Goal: Check status: Check status

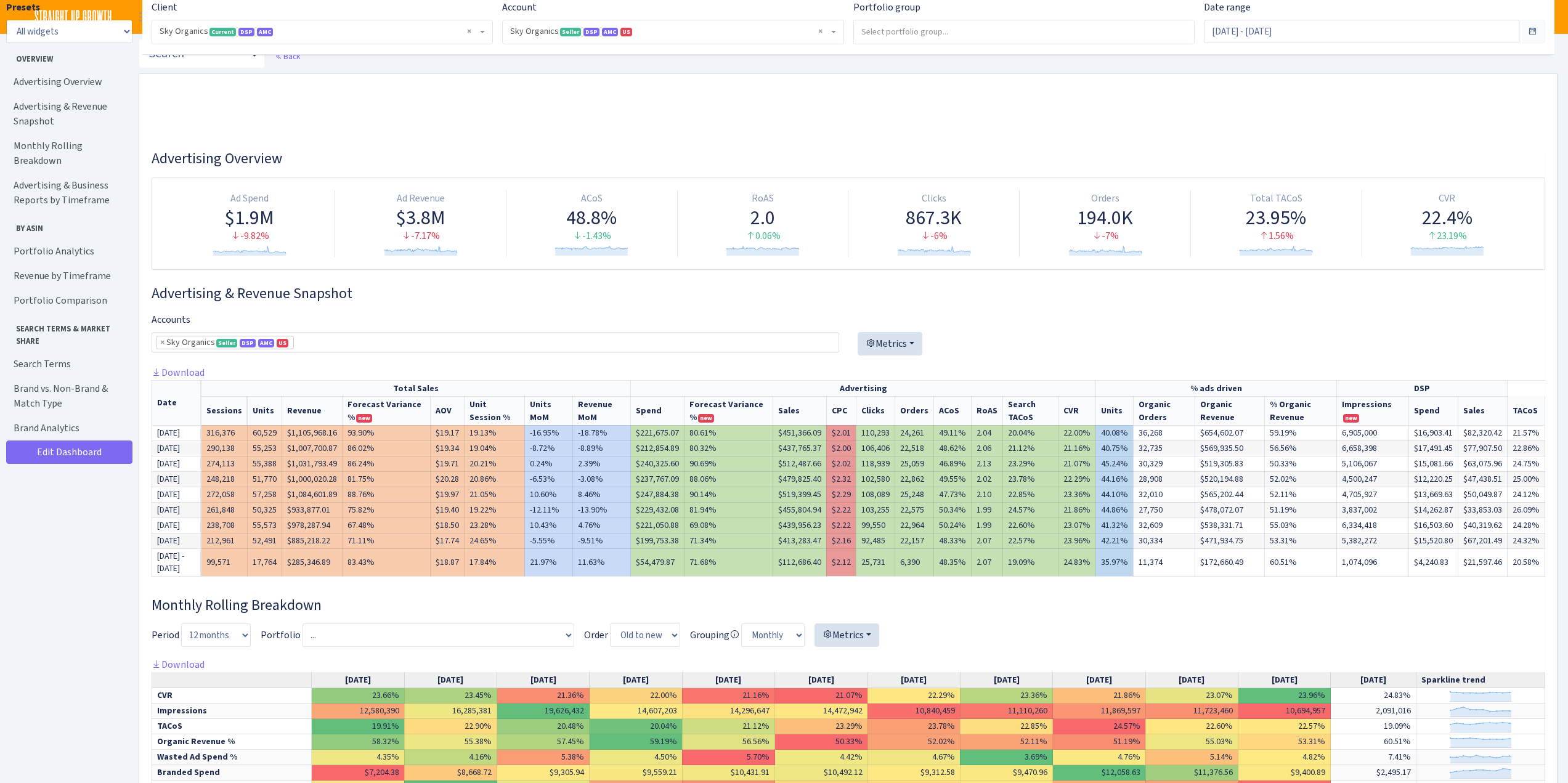
select select "[CREDIT_CARD_NUMBER]"
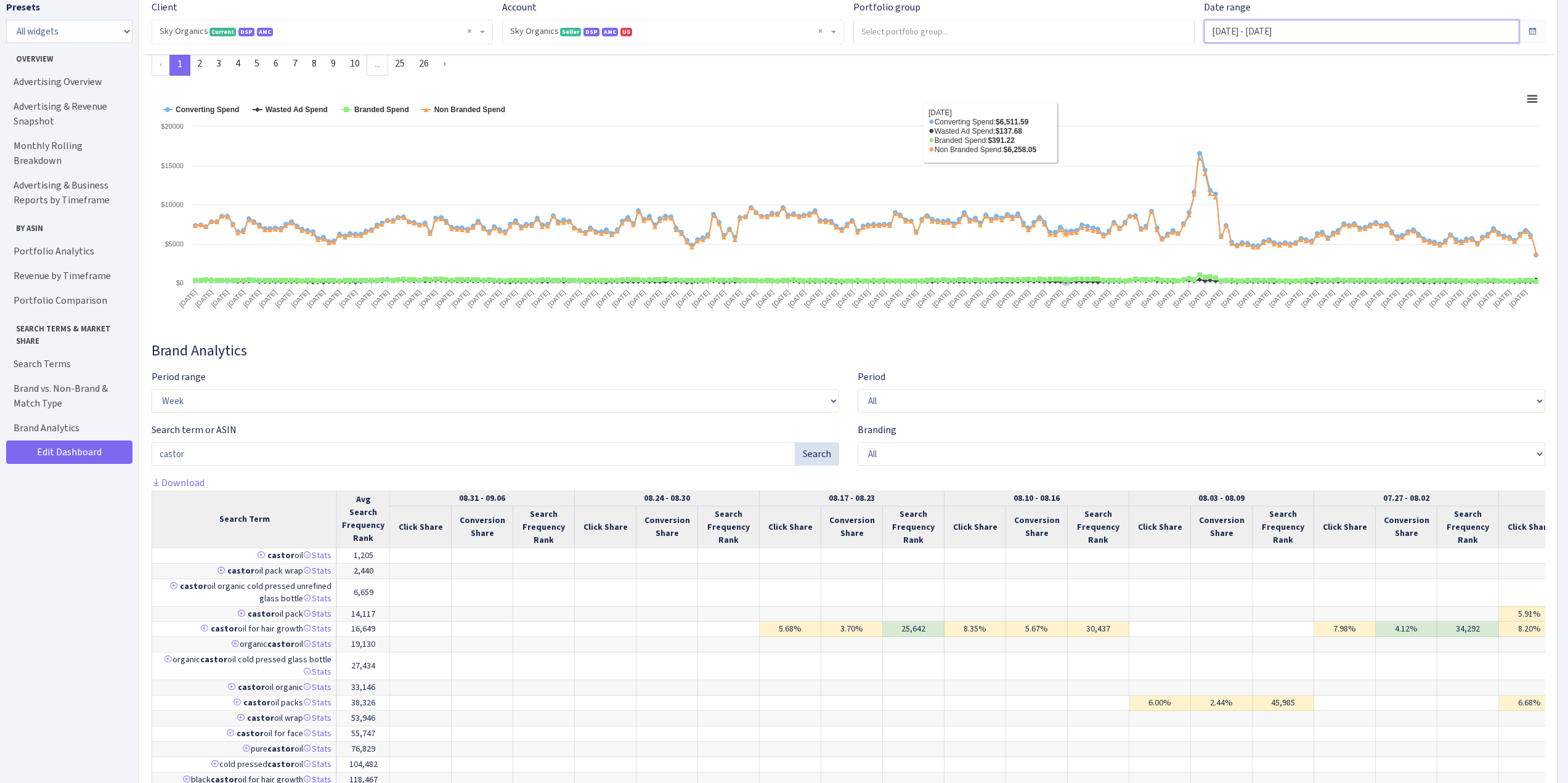
scroll to position [308, 0]
click at [1286, 29] on input "Jan 1, 2025 - Sep 9, 2025" at bounding box center [1362, 31] width 316 height 24
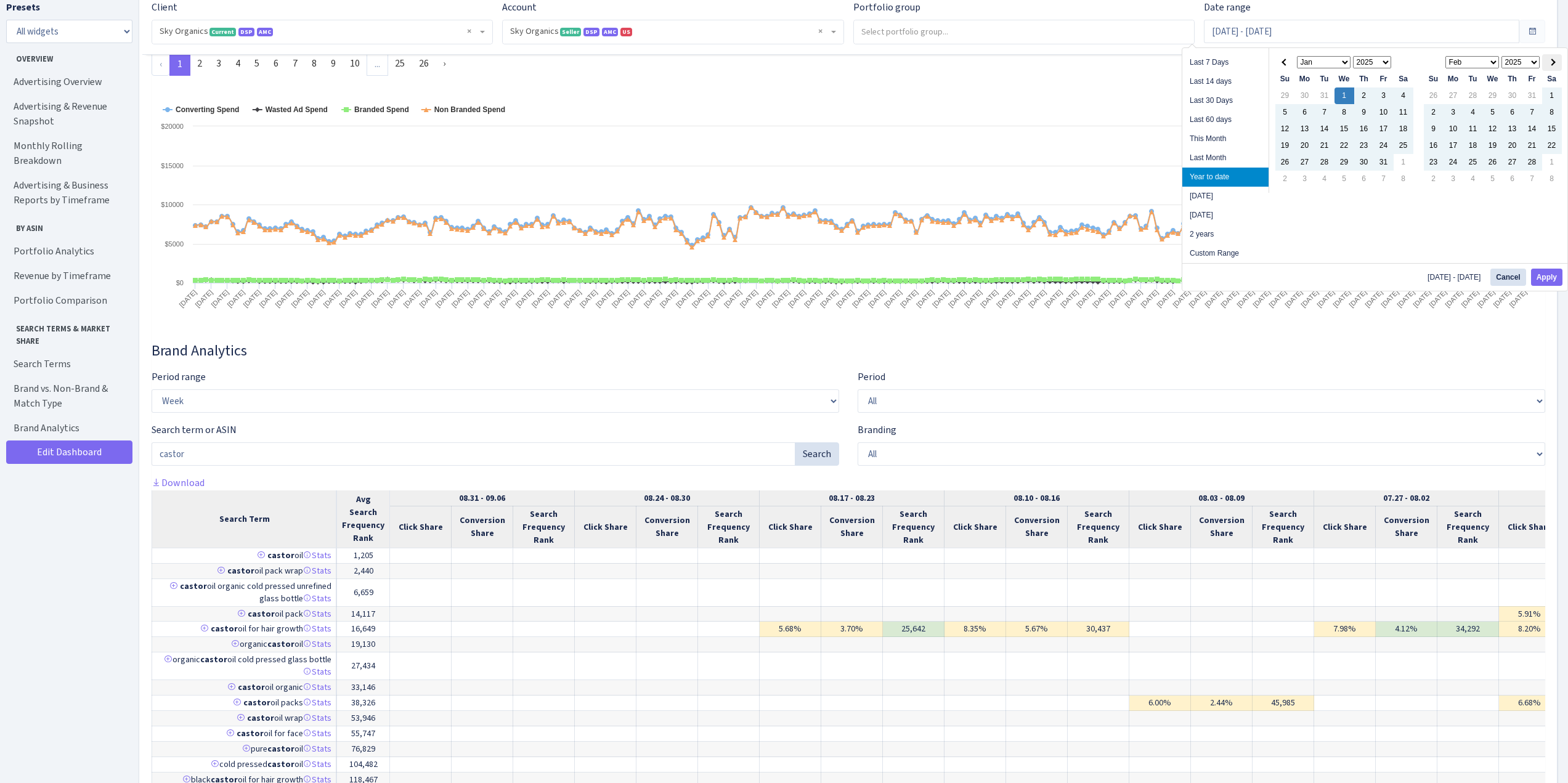
click at [1551, 62] on span at bounding box center [1552, 62] width 6 height 6
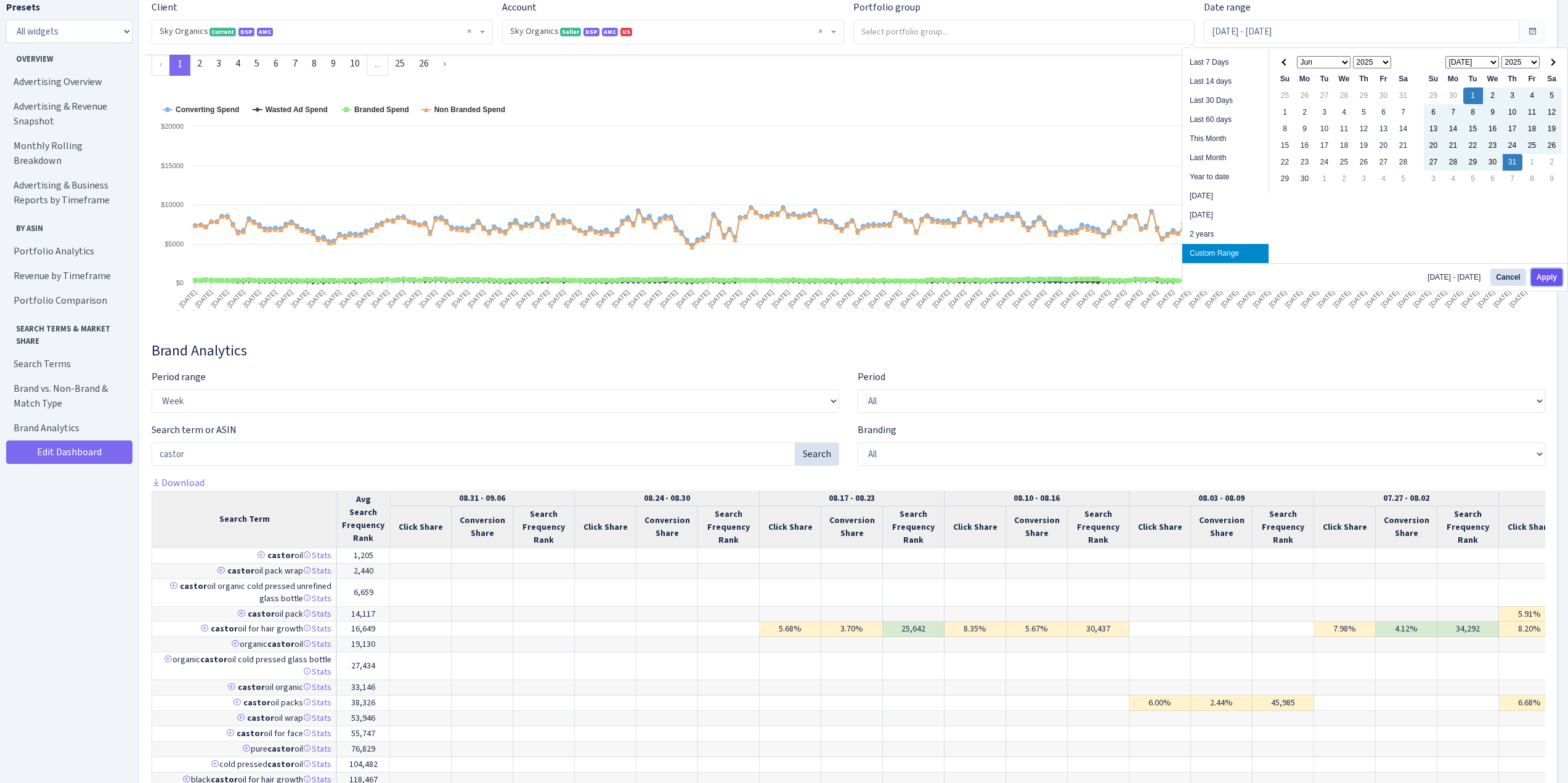
click at [1543, 272] on button "Apply" at bounding box center [1547, 277] width 32 height 17
type input "Jul 1, 2025 - Jul 31, 2025"
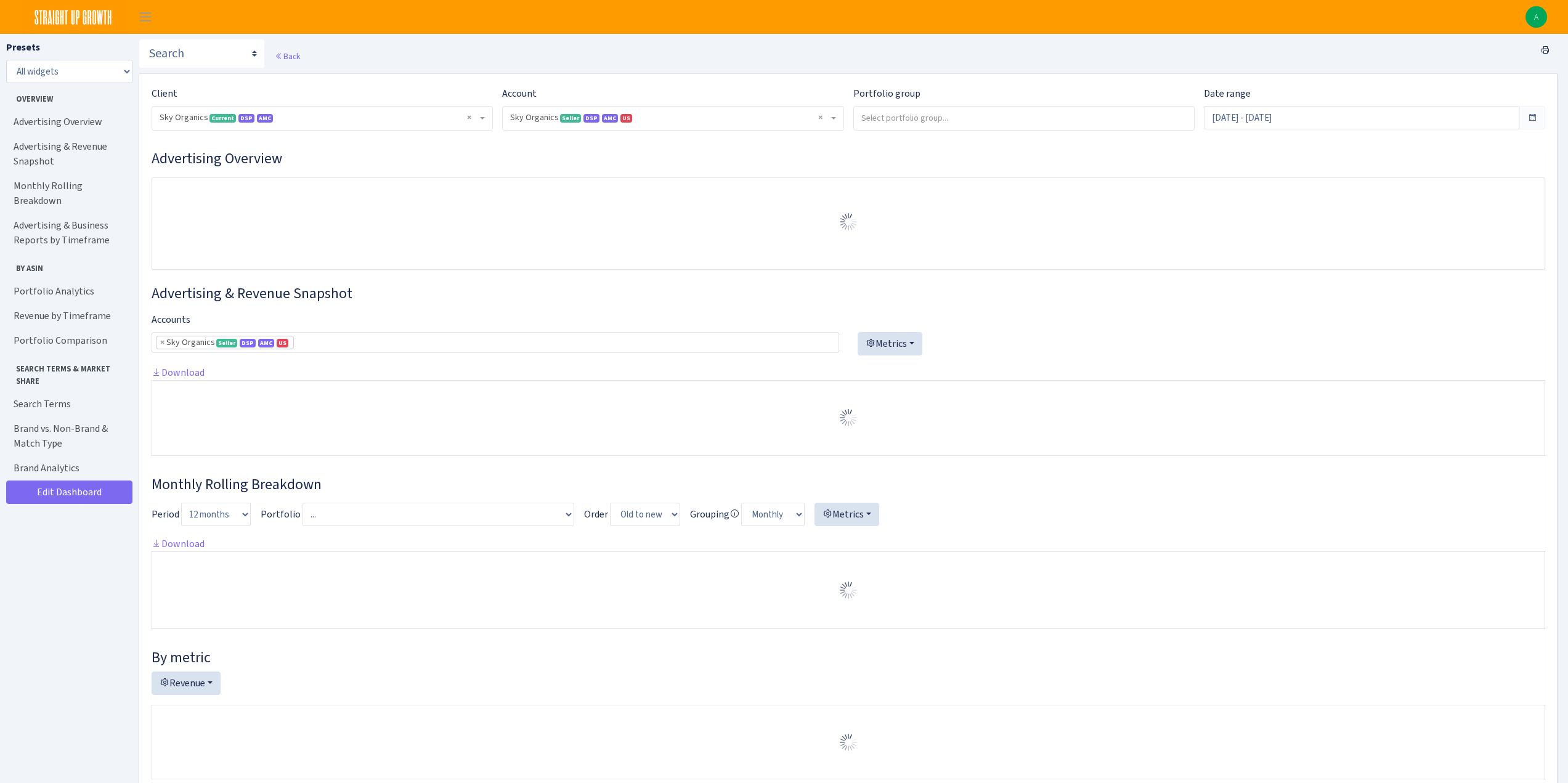
select select "[CREDIT_CARD_NUMBER]"
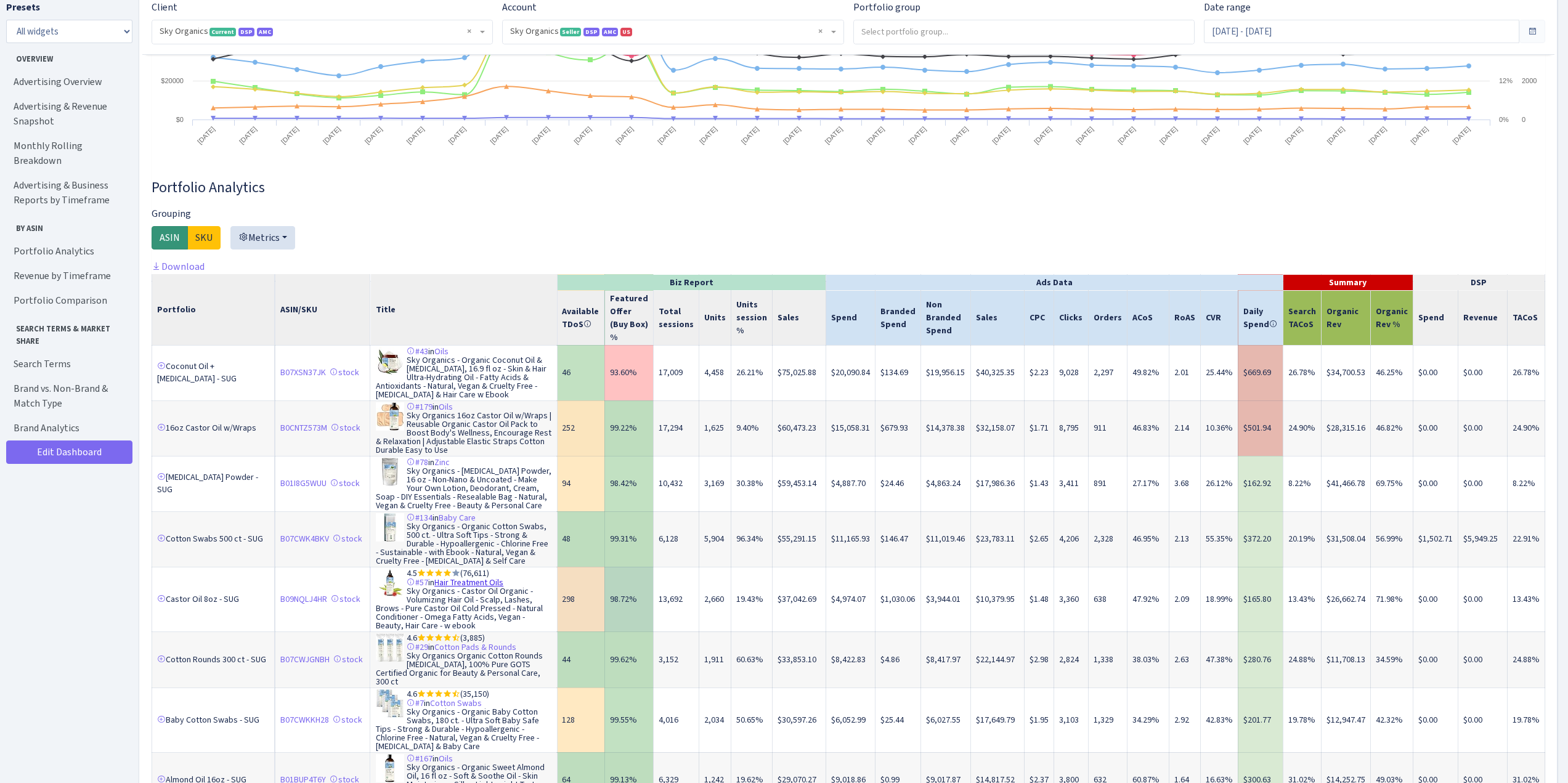
scroll to position [123, 0]
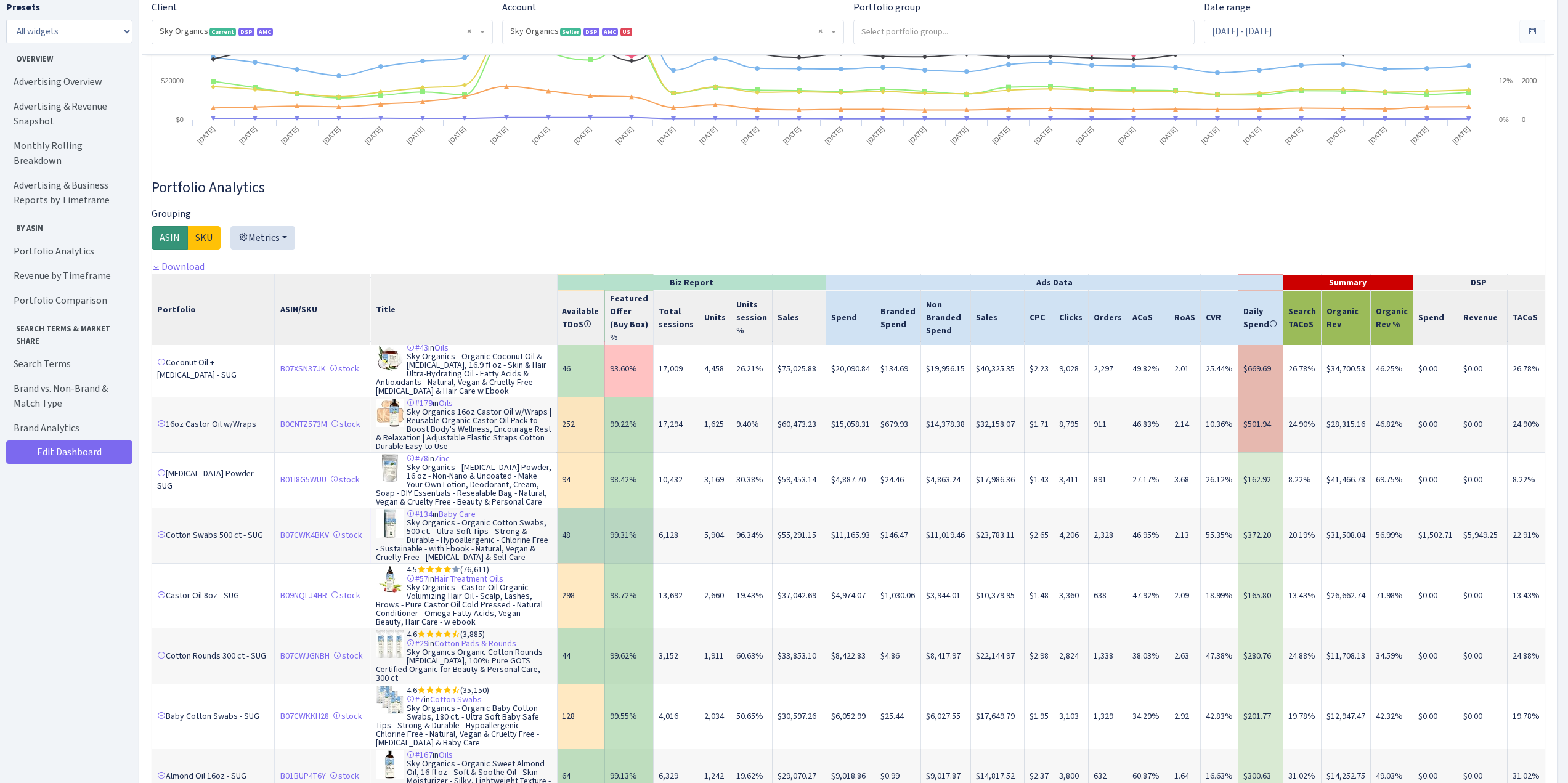
click at [653, 544] on td "99.31%" at bounding box center [629, 535] width 49 height 55
click at [597, 541] on td "48" at bounding box center [581, 535] width 47 height 55
click at [789, 541] on td "$55,291.15" at bounding box center [799, 535] width 54 height 55
click at [1346, 539] on td "$31,508.04" at bounding box center [1346, 535] width 49 height 55
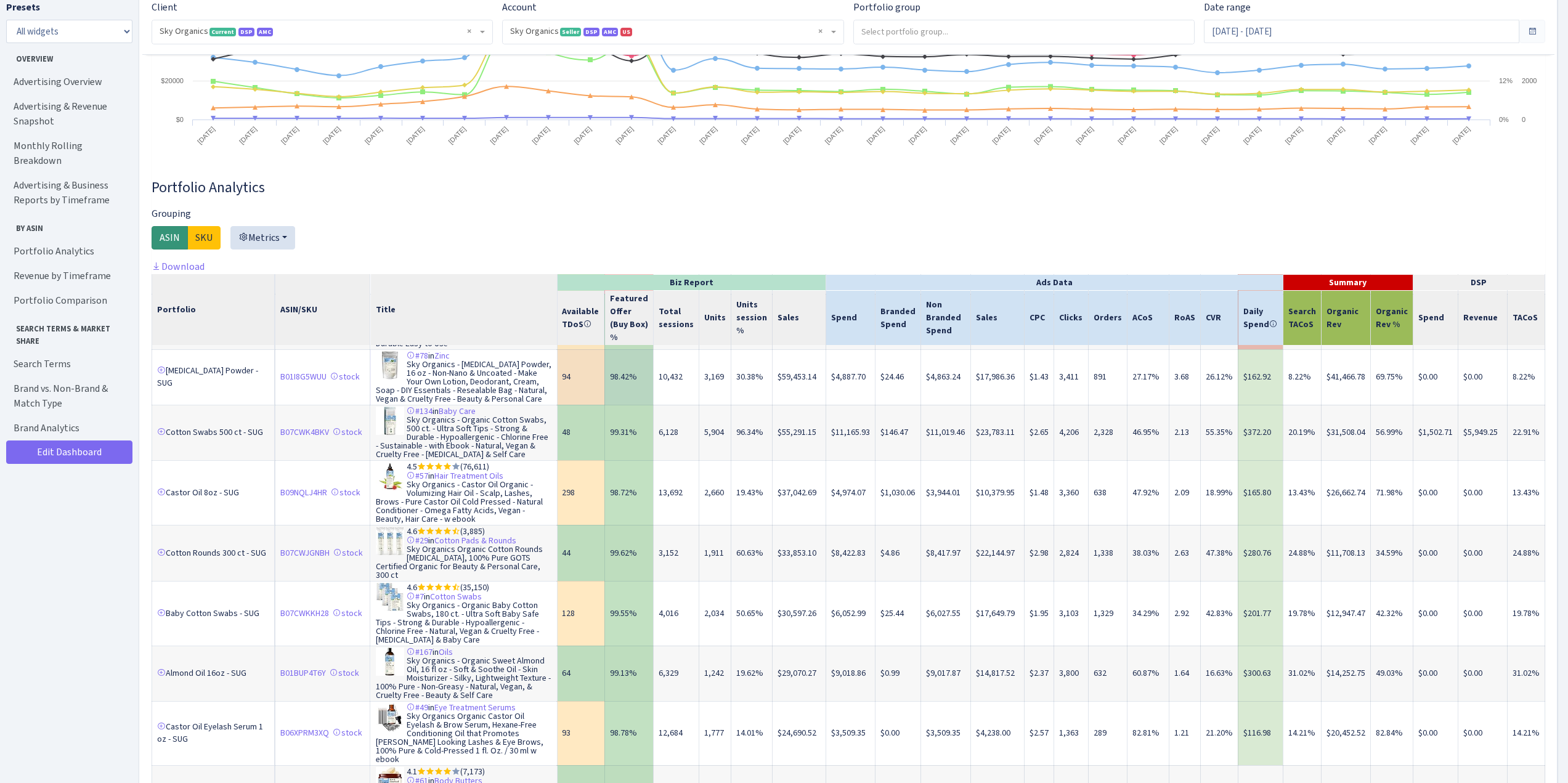
scroll to position [247, 0]
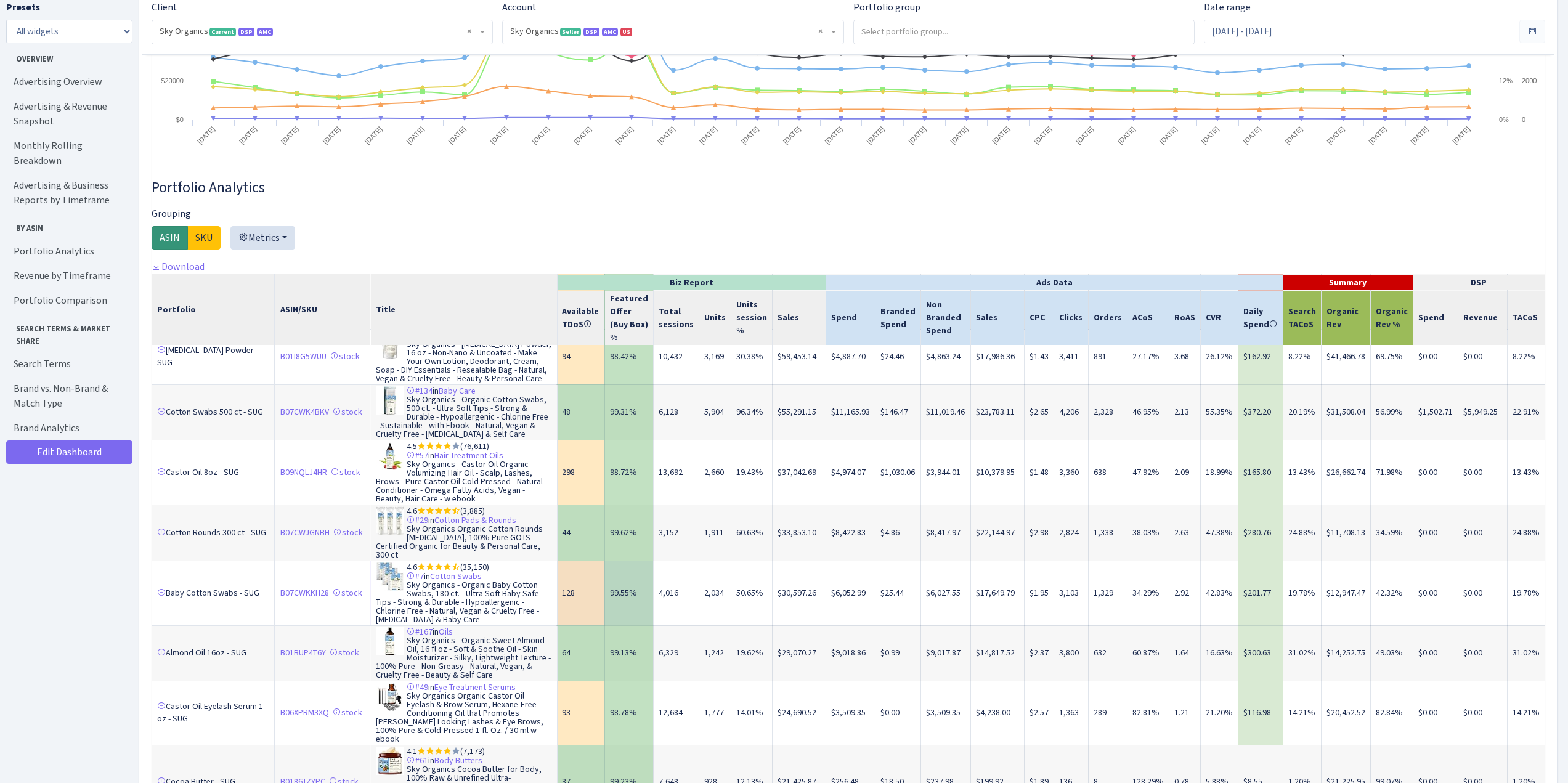
click at [807, 585] on td "$30,597.26" at bounding box center [799, 593] width 54 height 65
click at [850, 586] on td "$6,052.99" at bounding box center [851, 593] width 49 height 65
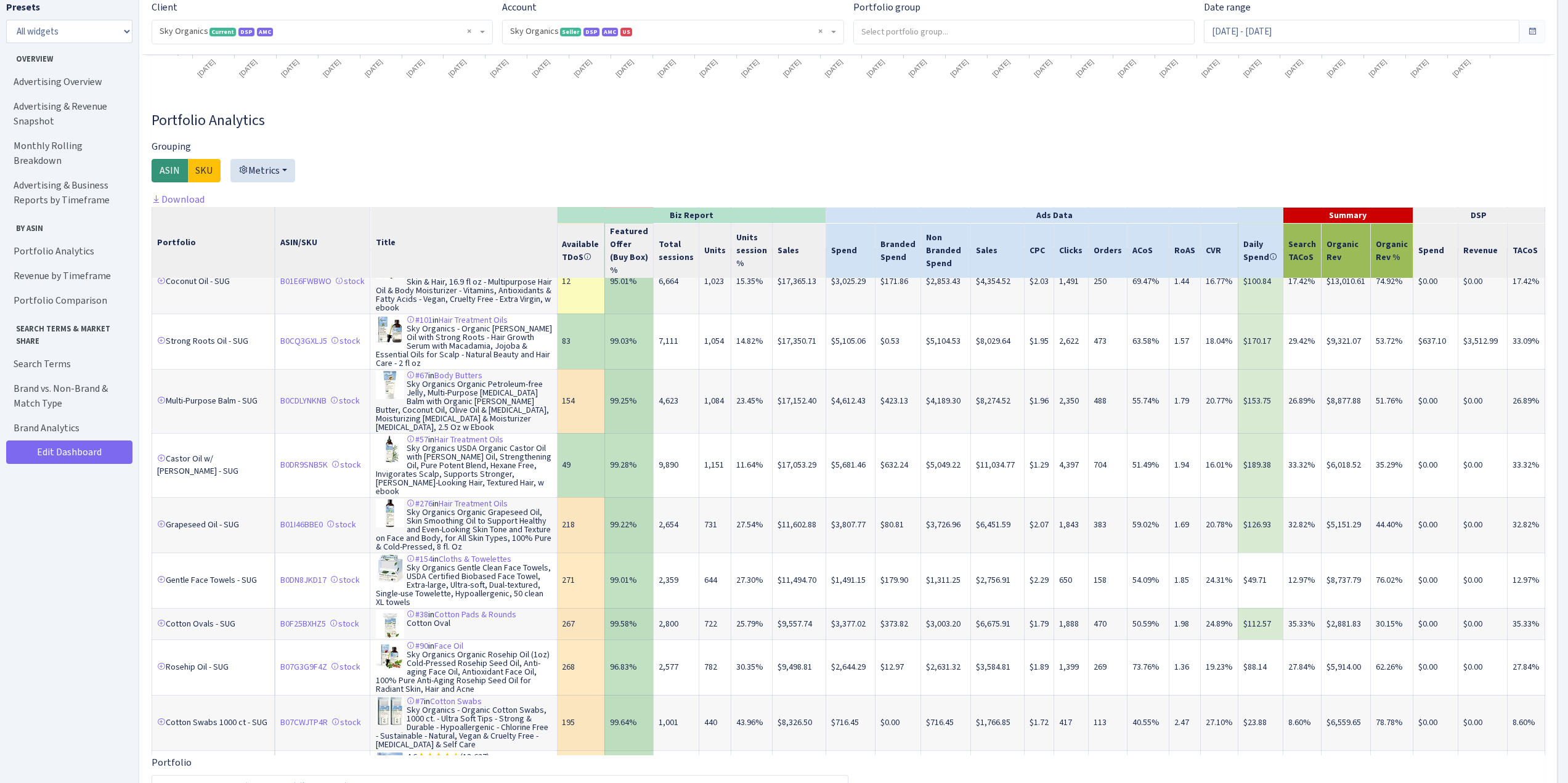
scroll to position [1848, 0]
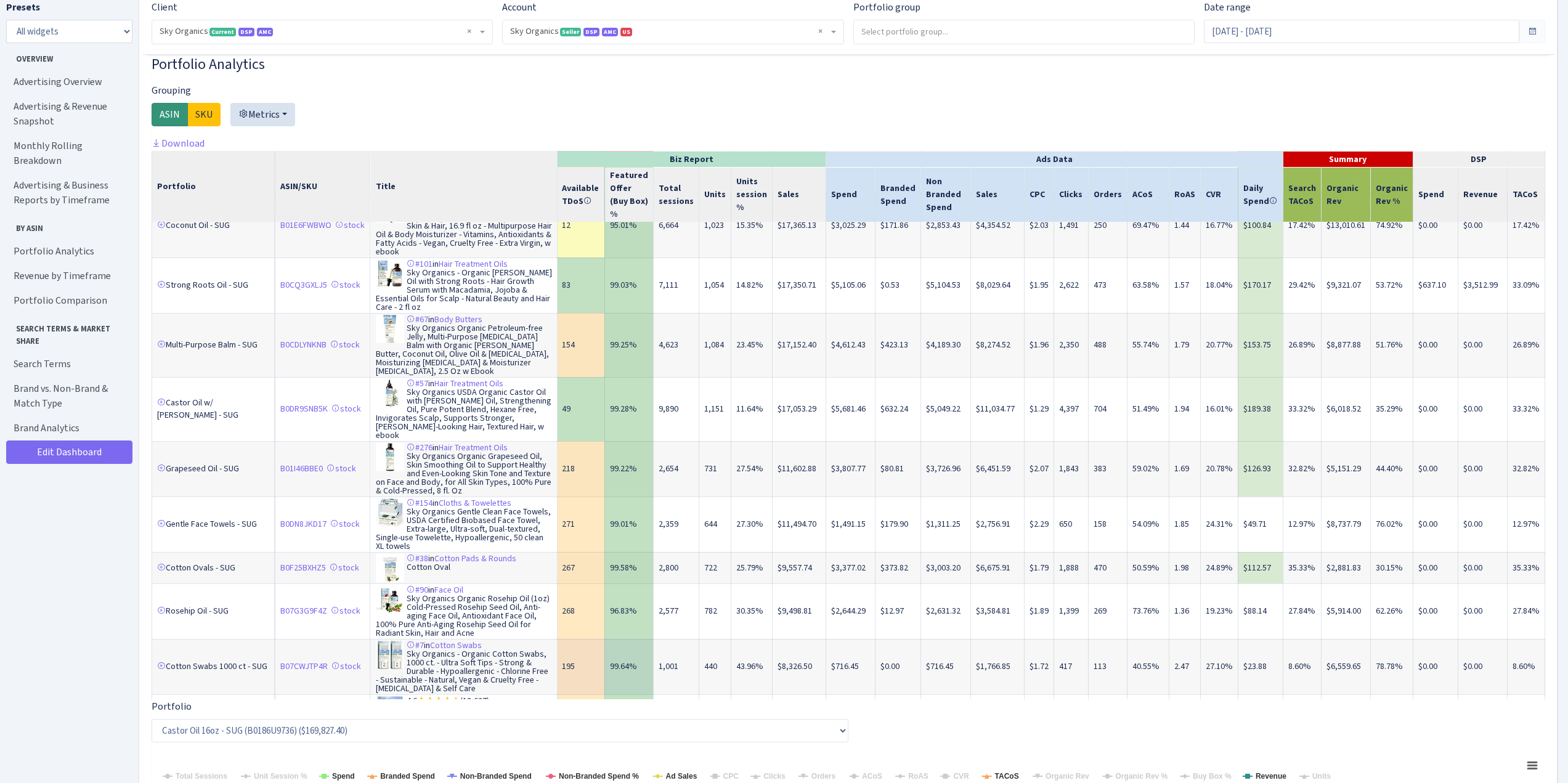
click at [868, 639] on td "$716.45" at bounding box center [851, 666] width 49 height 55
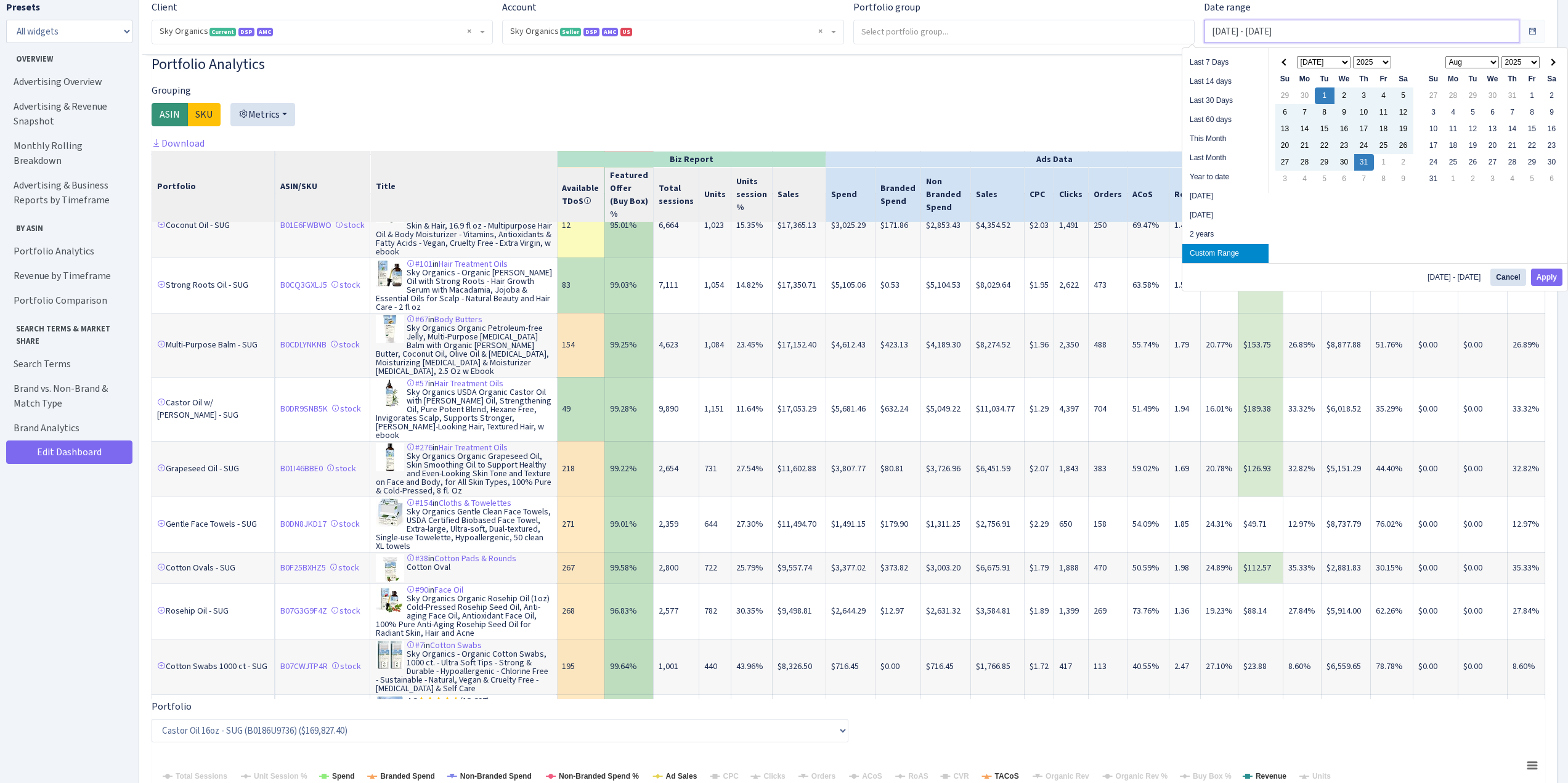
click at [1253, 28] on input "[DATE] - [DATE]" at bounding box center [1362, 31] width 316 height 24
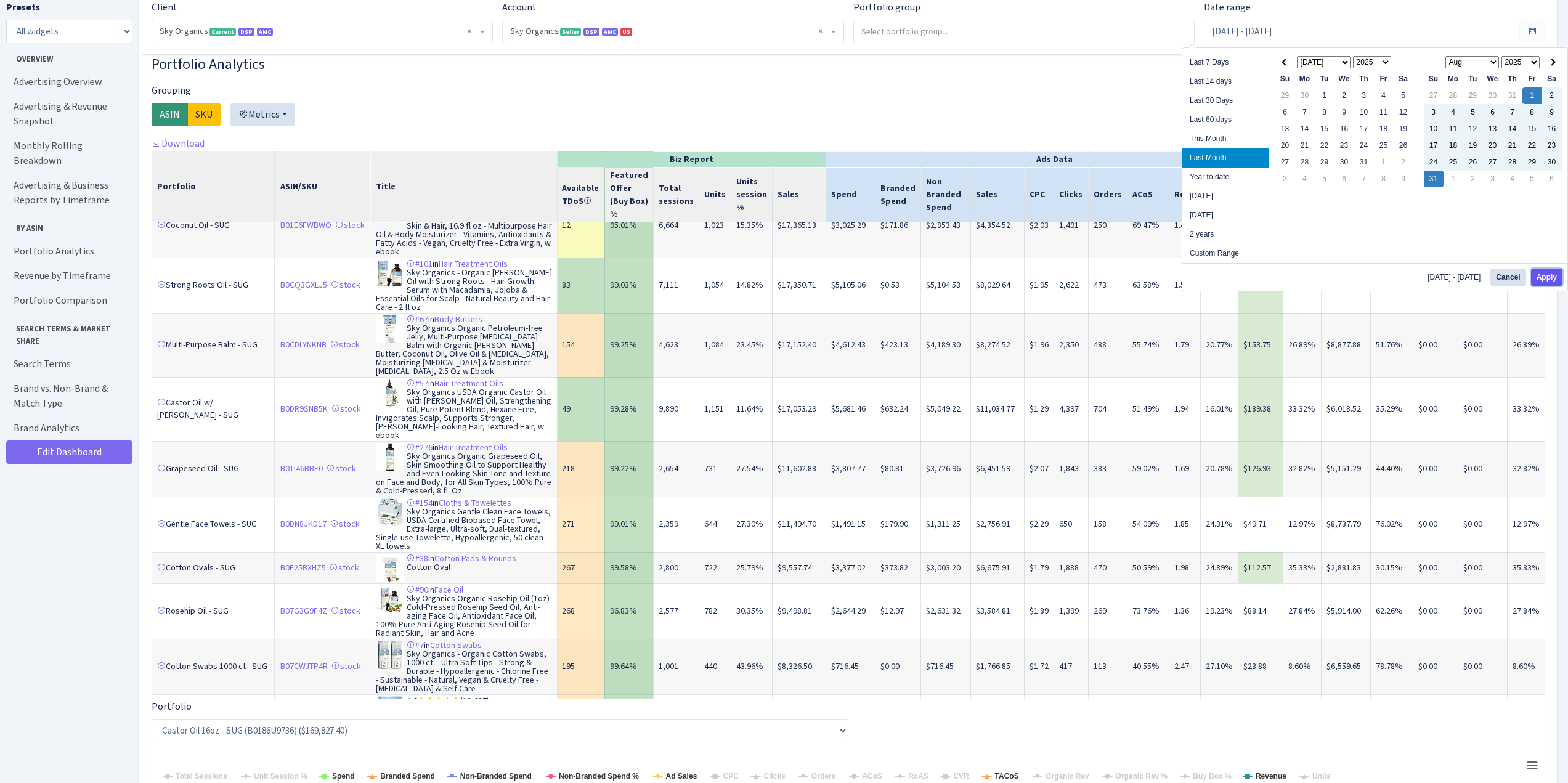
click at [1549, 275] on button "Apply" at bounding box center [1547, 277] width 32 height 17
type input "Aug 1, 2025 - Aug 31, 2025"
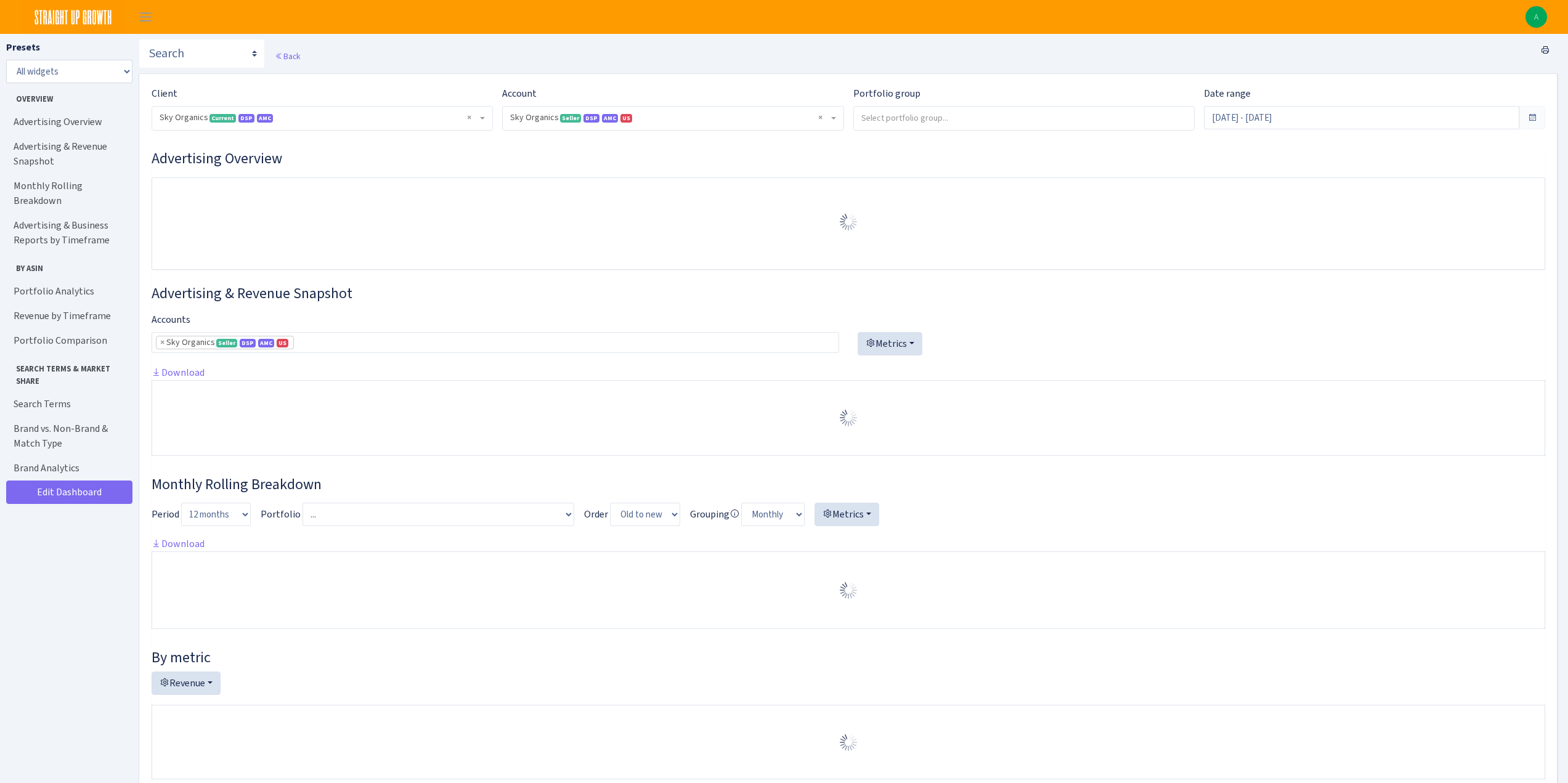
select select "[CREDIT_CARD_NUMBER]"
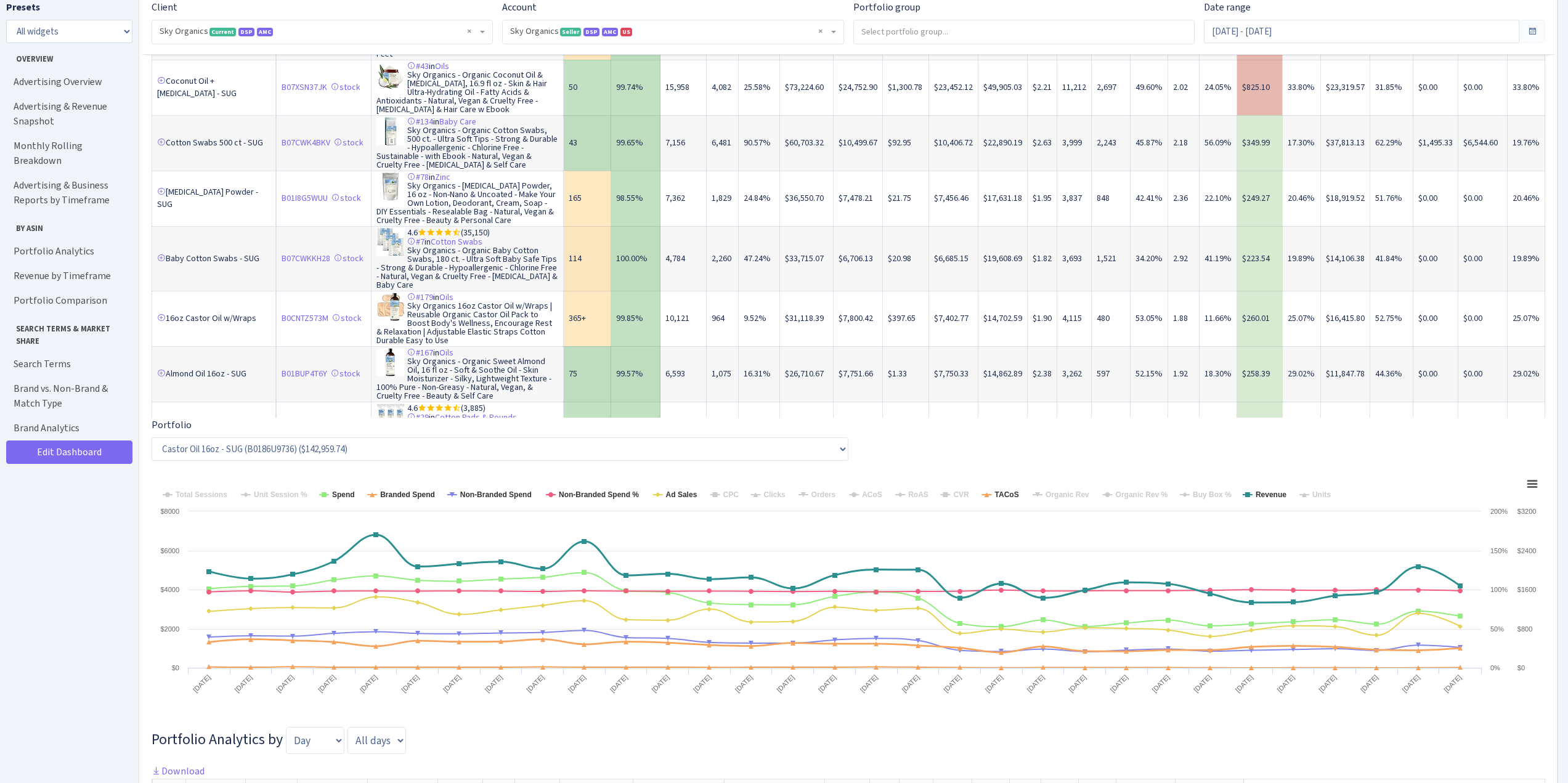
scroll to position [1887, 0]
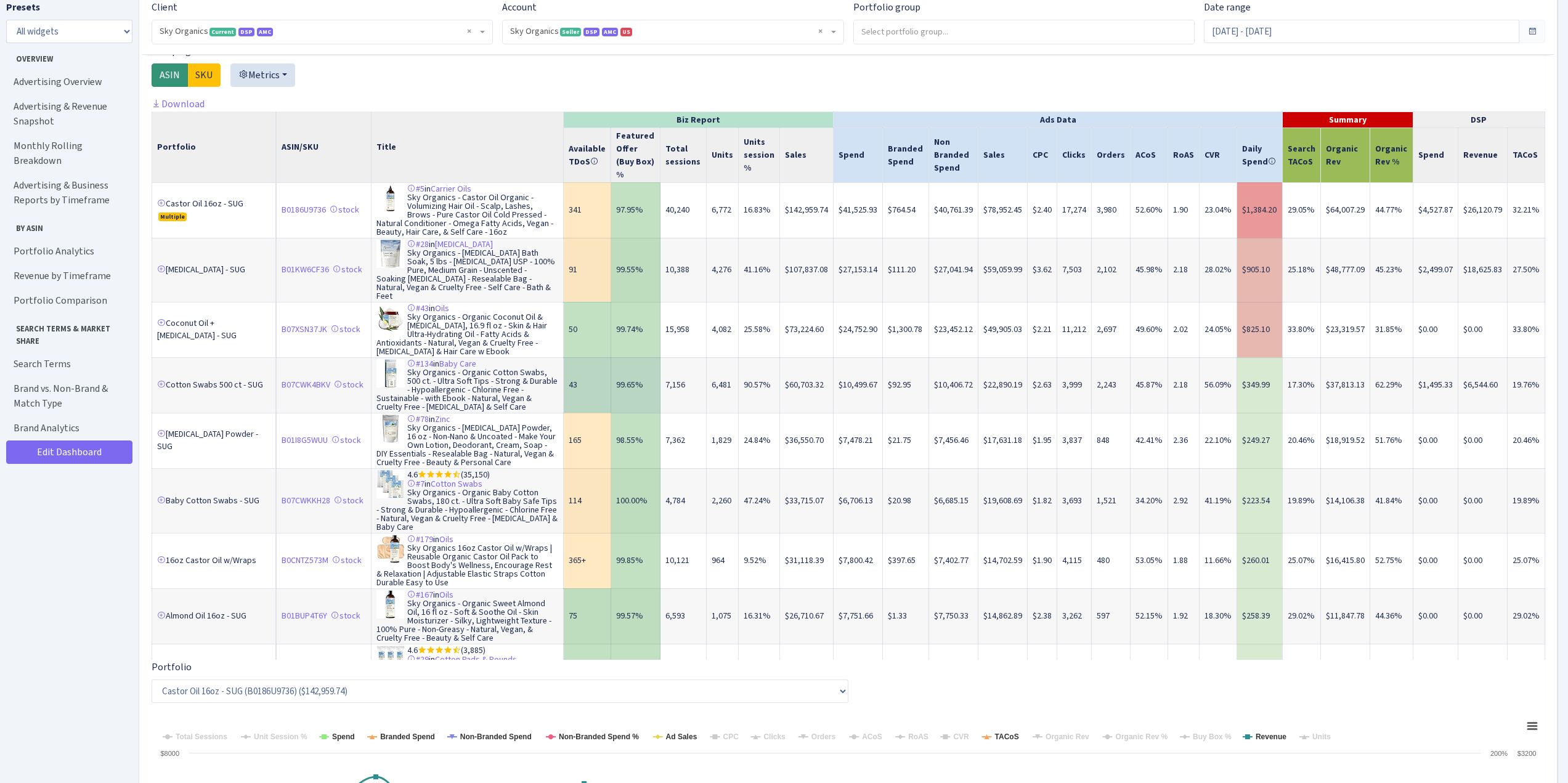
click at [583, 385] on td "43" at bounding box center [587, 384] width 48 height 55
click at [691, 383] on td "7,156" at bounding box center [684, 384] width 46 height 55
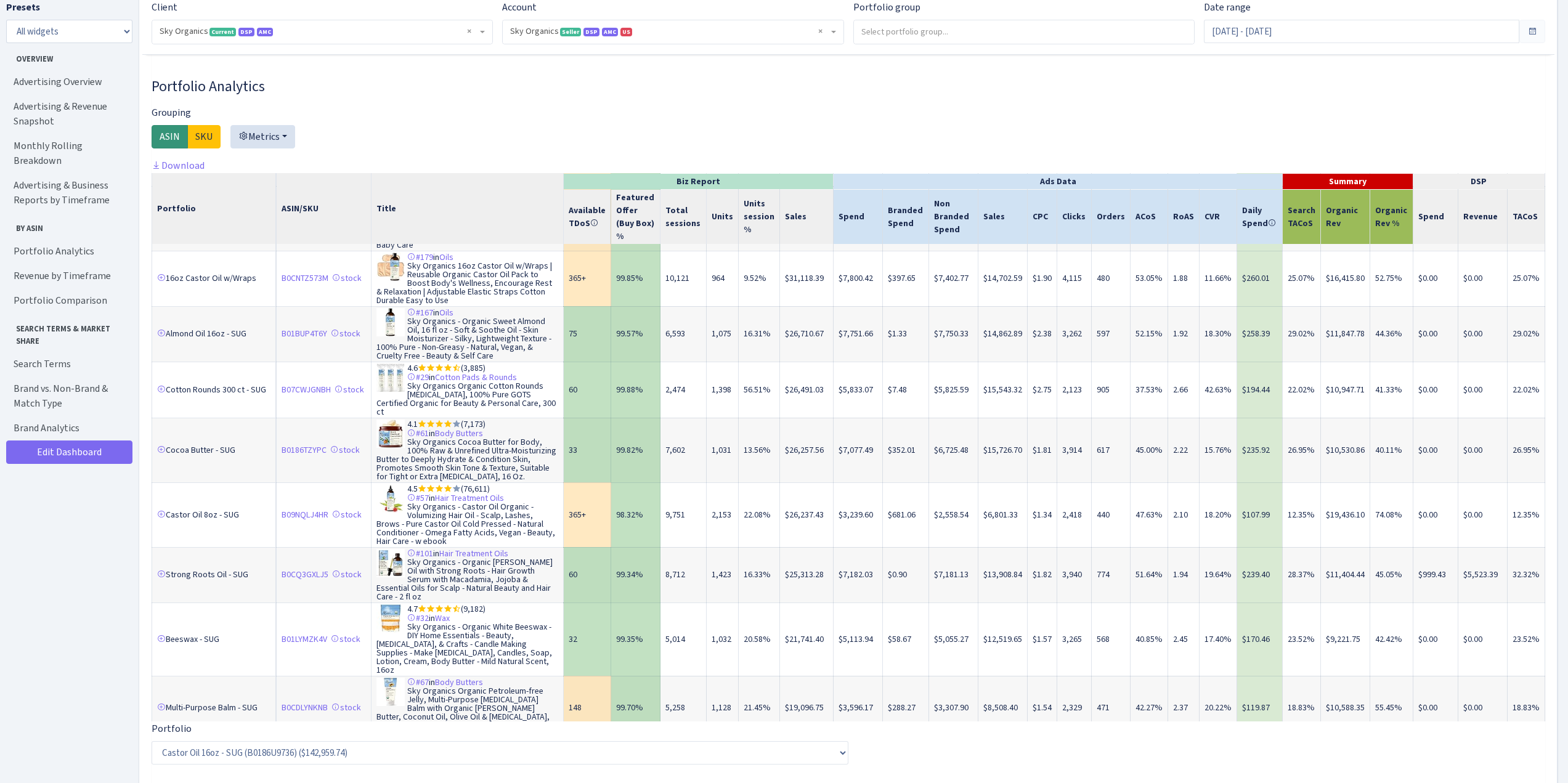
scroll to position [159, 0]
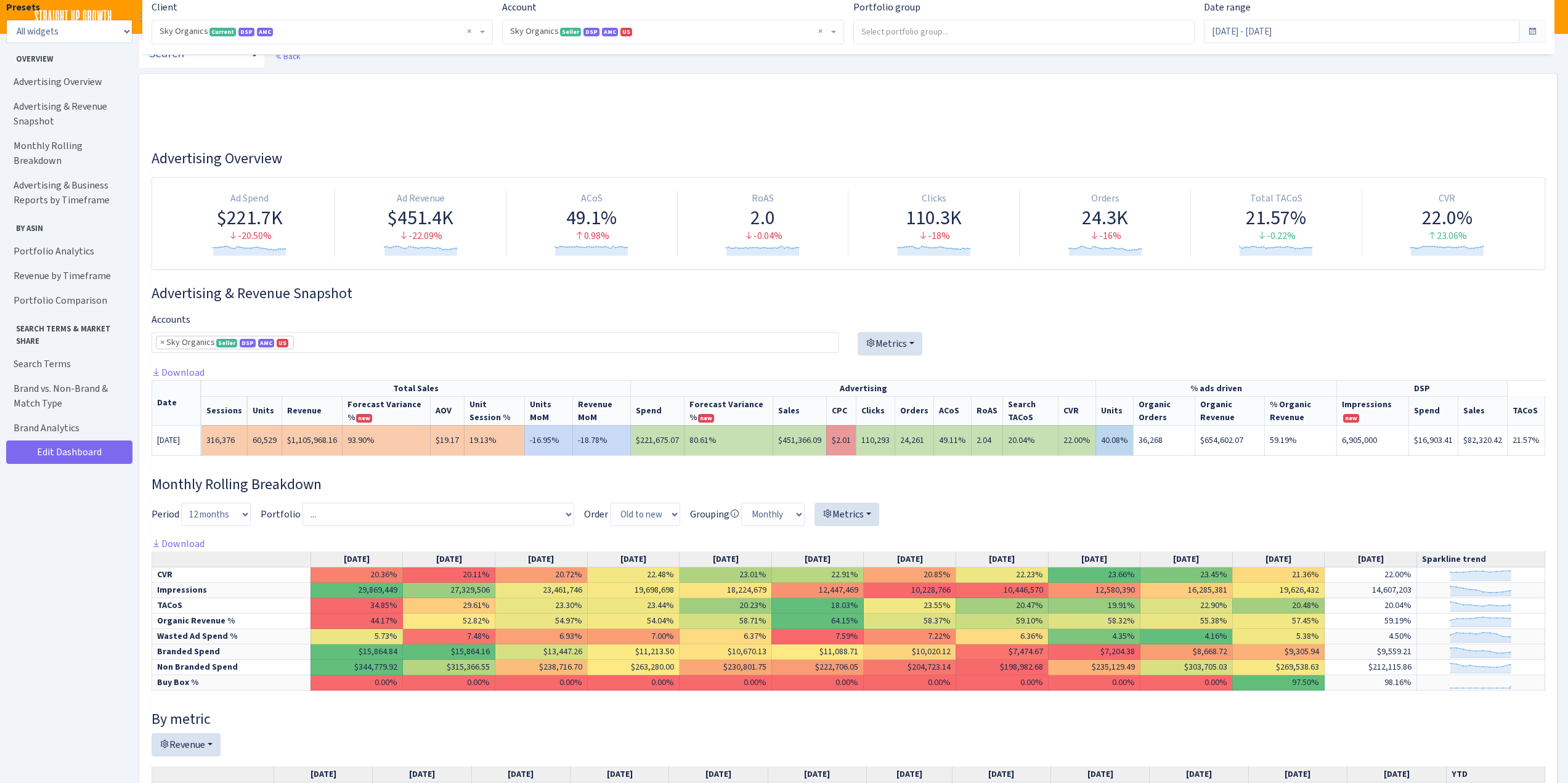
select select "[CREDIT_CARD_NUMBER]"
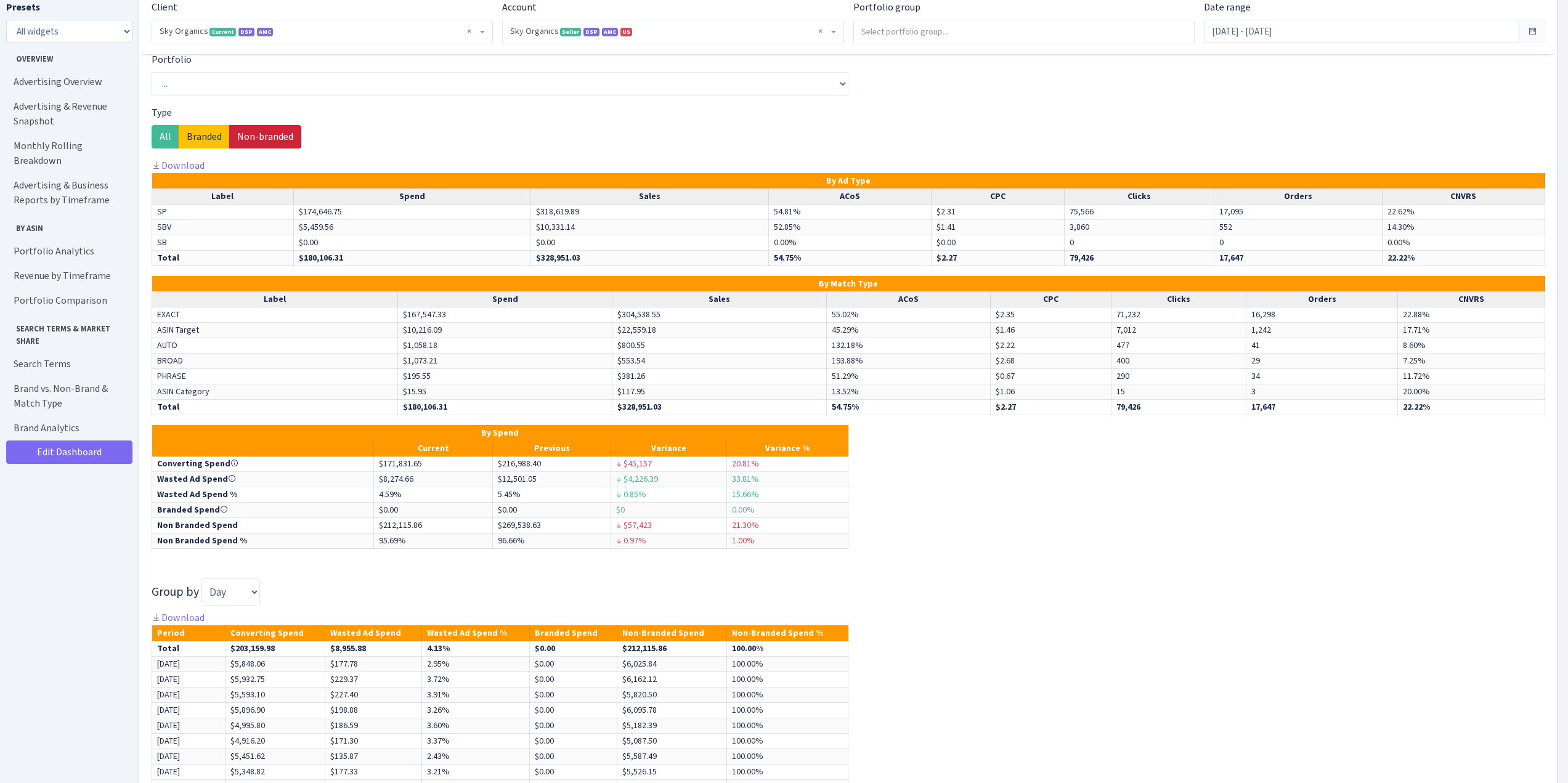
click at [72, 483] on div "Presets All widgets ☰ Overview ☰ Advertising Overview ☰ Advertising & Revenue S…" at bounding box center [70, 388] width 126 height 777
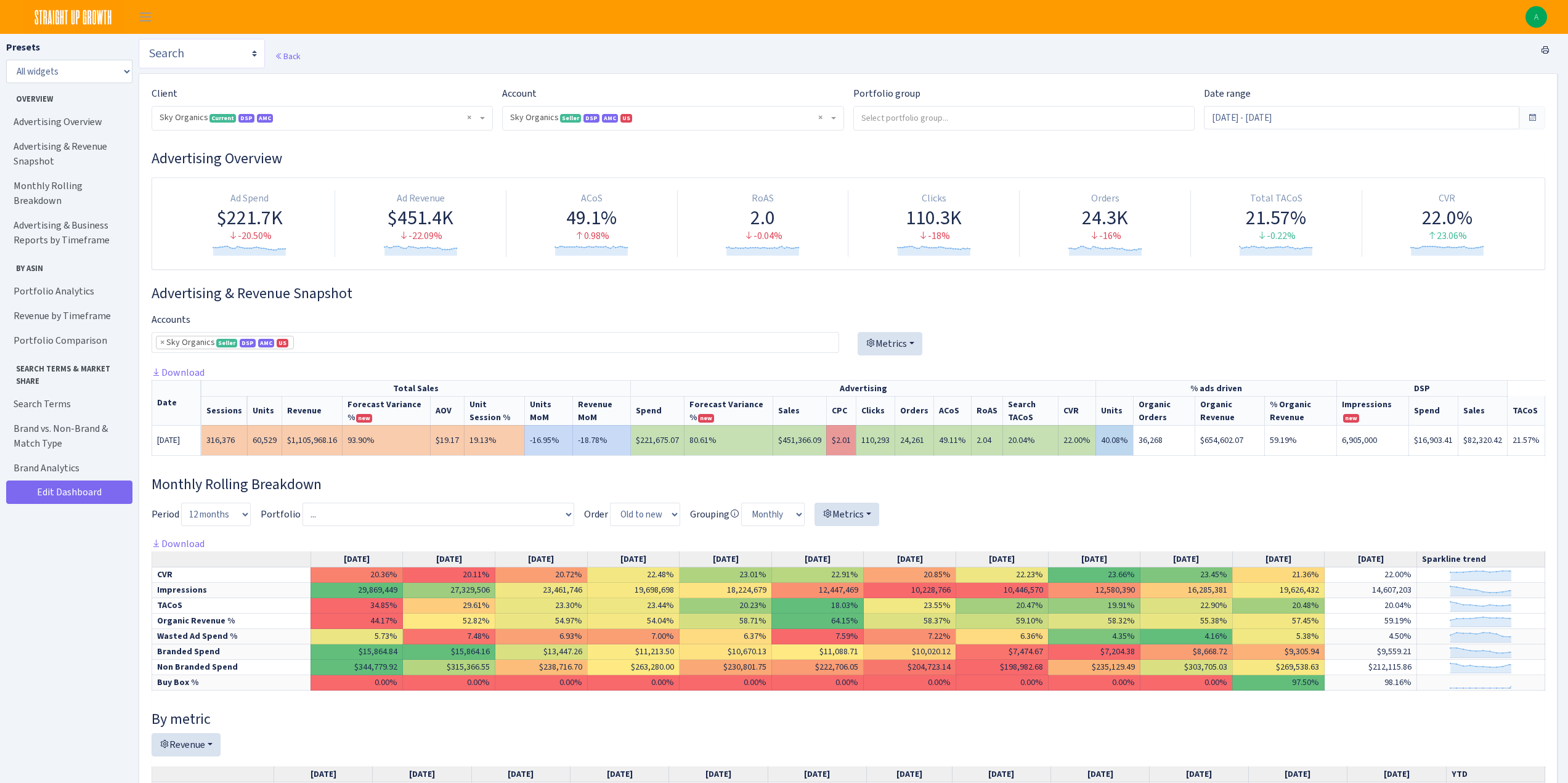
click at [209, 62] on select "Search DSP FBA Inventory Forecast Tracking Profitability Subscribe and save Pro…" at bounding box center [202, 53] width 126 height 29
select select "https://straightupgrowth.com/admin/dashboard/21/show"
click at [138, 39] on select "Search DSP FBA Inventory Forecast Tracking Profitability Subscribe and save Pro…" at bounding box center [202, 53] width 126 height 29
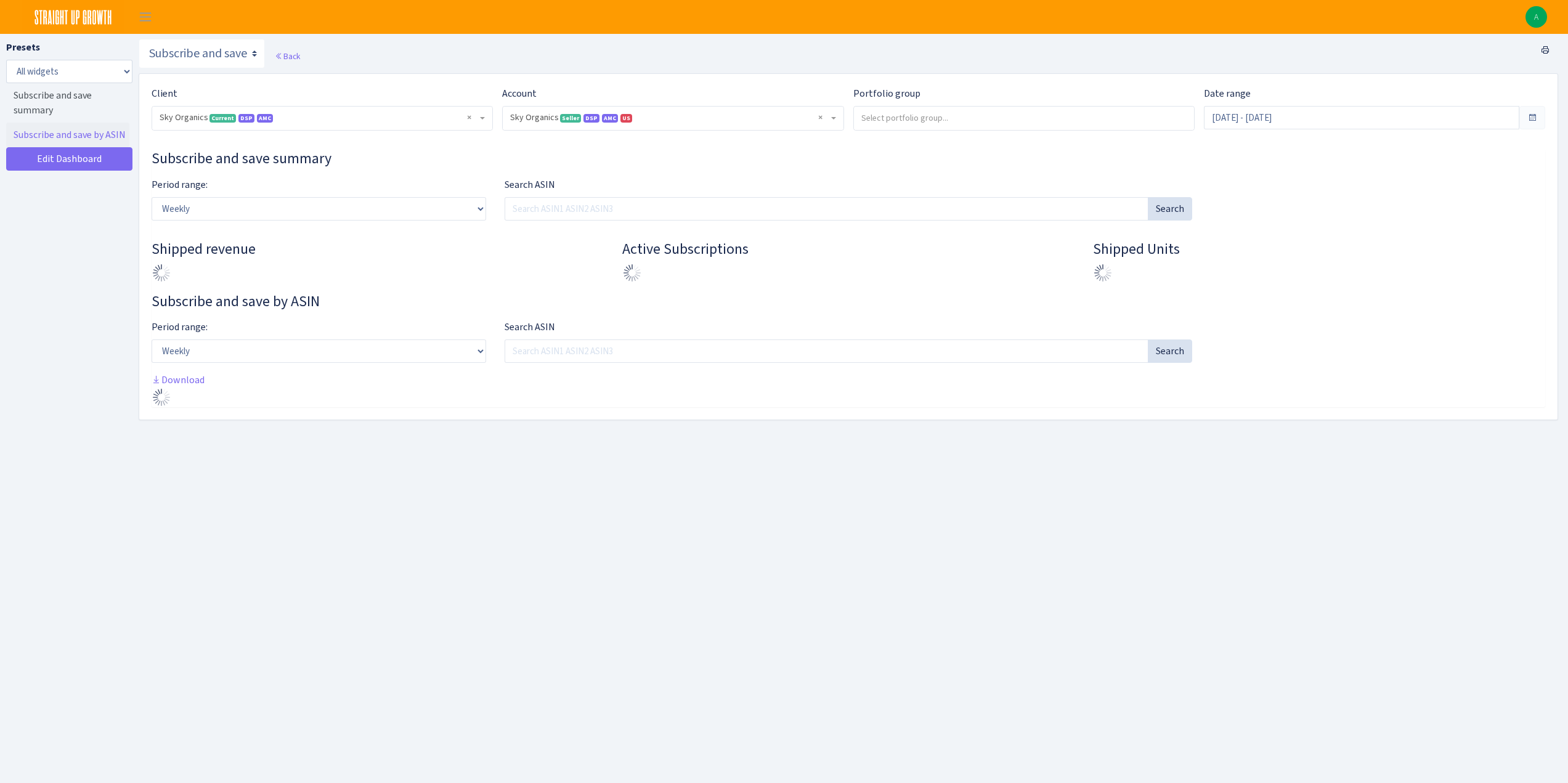
select select "[CREDIT_CARD_NUMBER]"
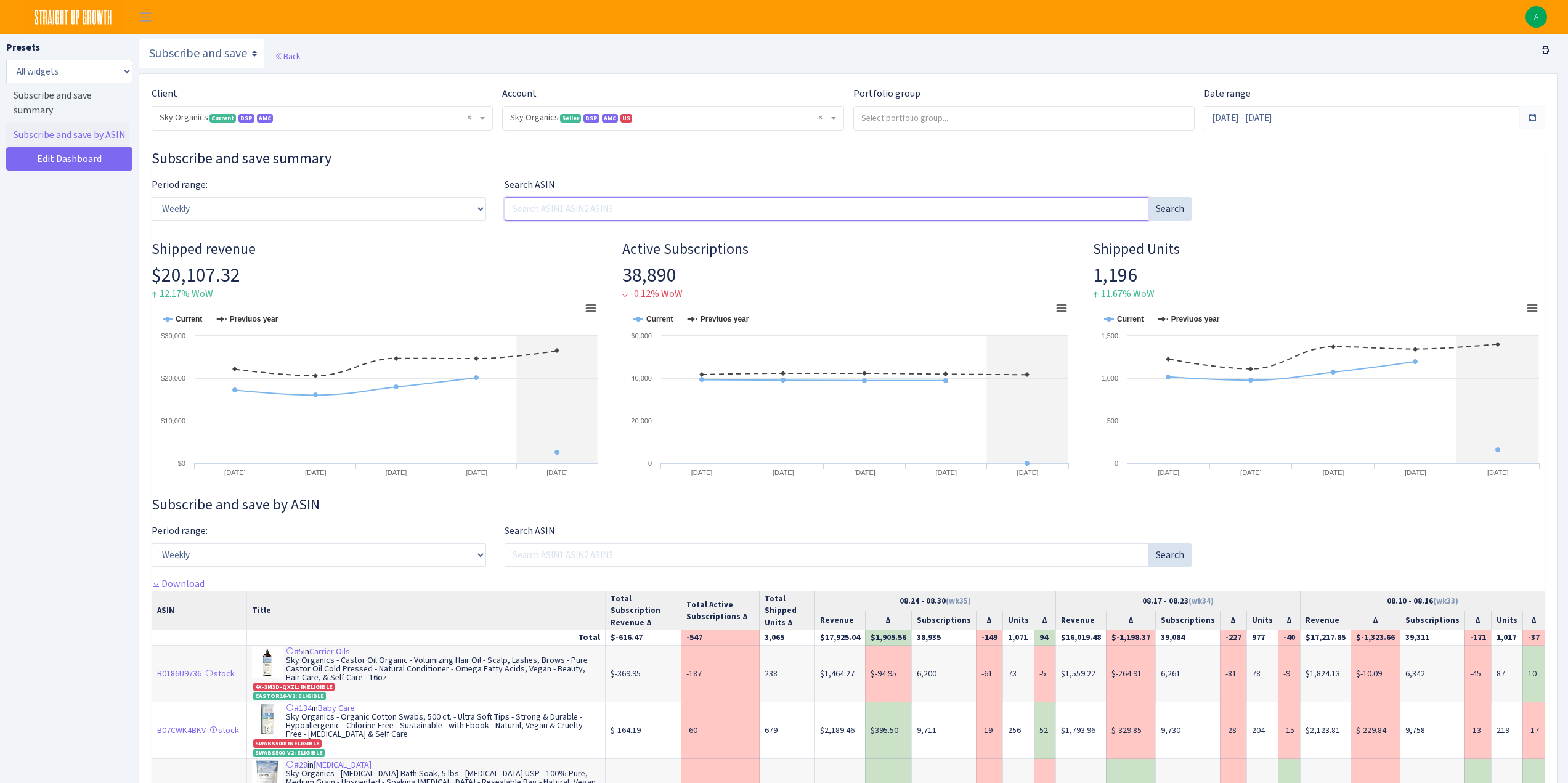
click at [605, 209] on input "Search ASIN" at bounding box center [827, 209] width 644 height 24
click at [516, 251] on h4 "Shipped revenue" at bounding box center [377, 249] width 453 height 18
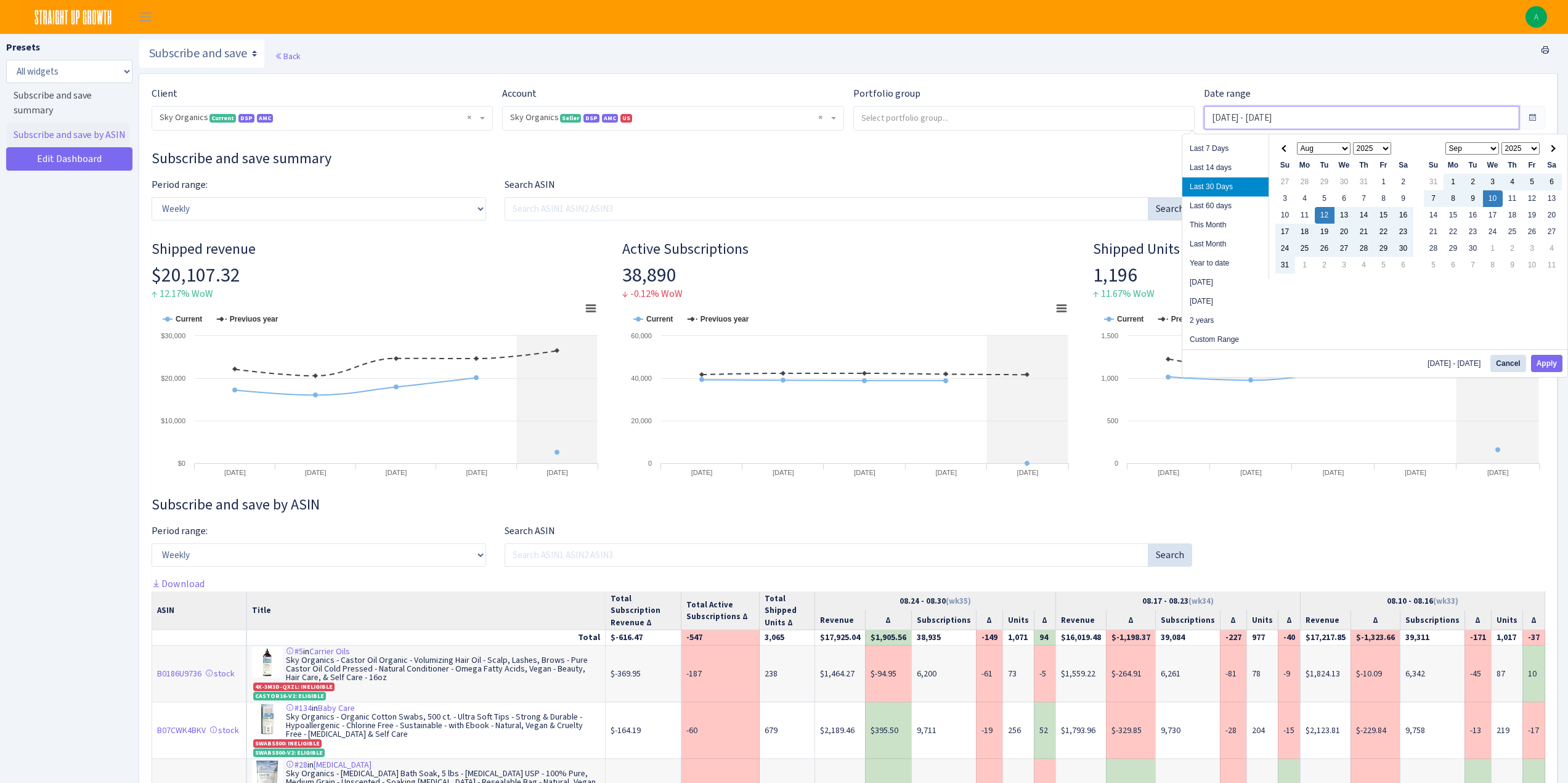
click at [1237, 124] on input "[DATE] - [DATE]" at bounding box center [1362, 118] width 316 height 24
click at [1215, 318] on li "2 years" at bounding box center [1226, 321] width 86 height 19
type input "[DATE] - [DATE]"
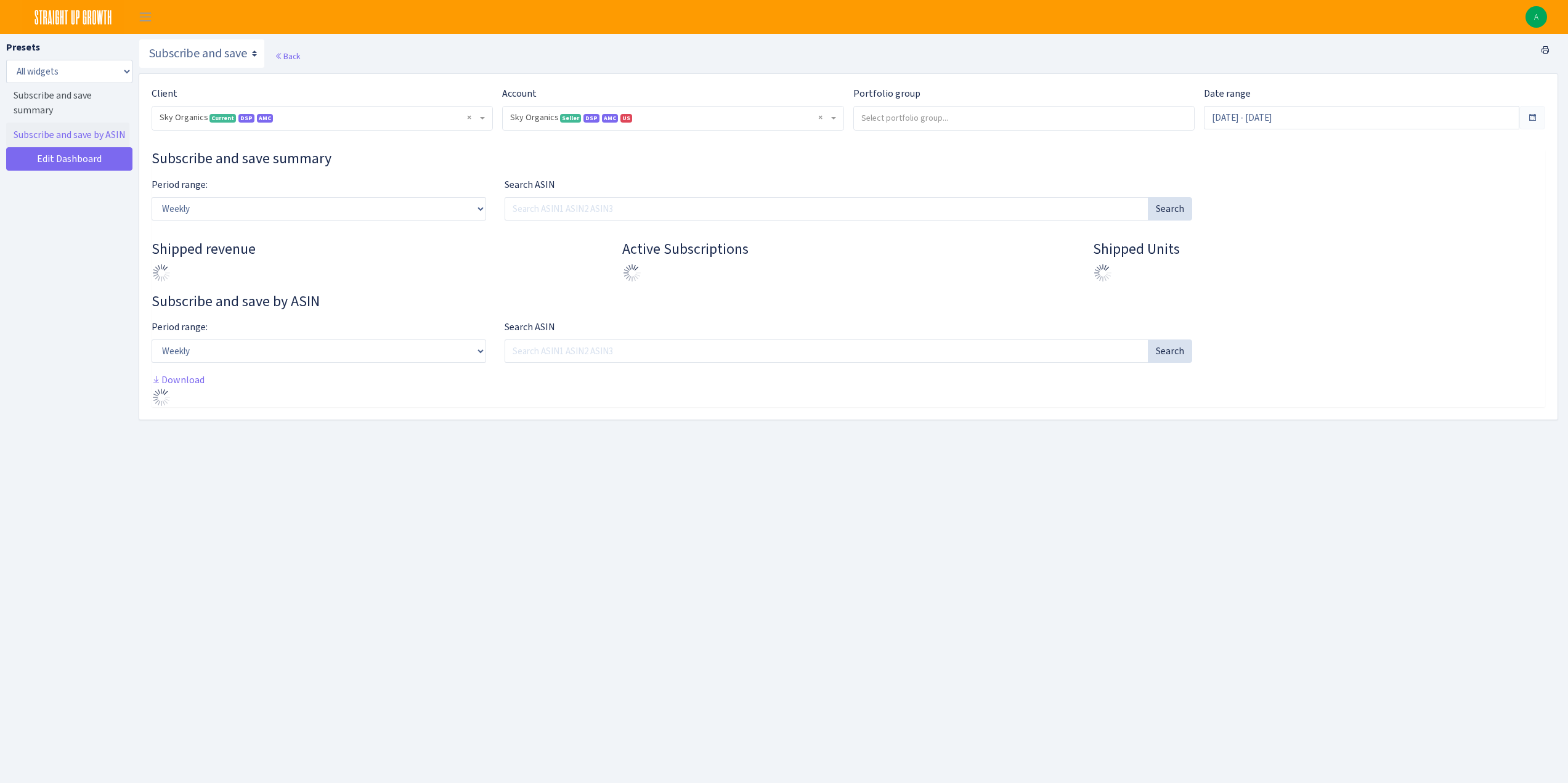
select select "[CREDIT_CARD_NUMBER]"
